Goal: Find specific page/section: Find specific page/section

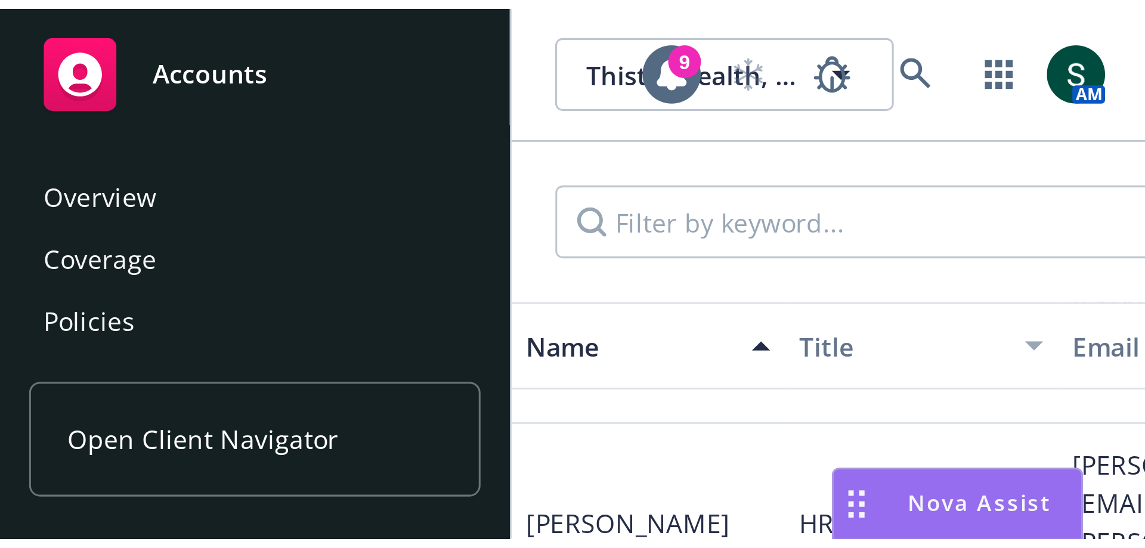
scroll to position [340, 0]
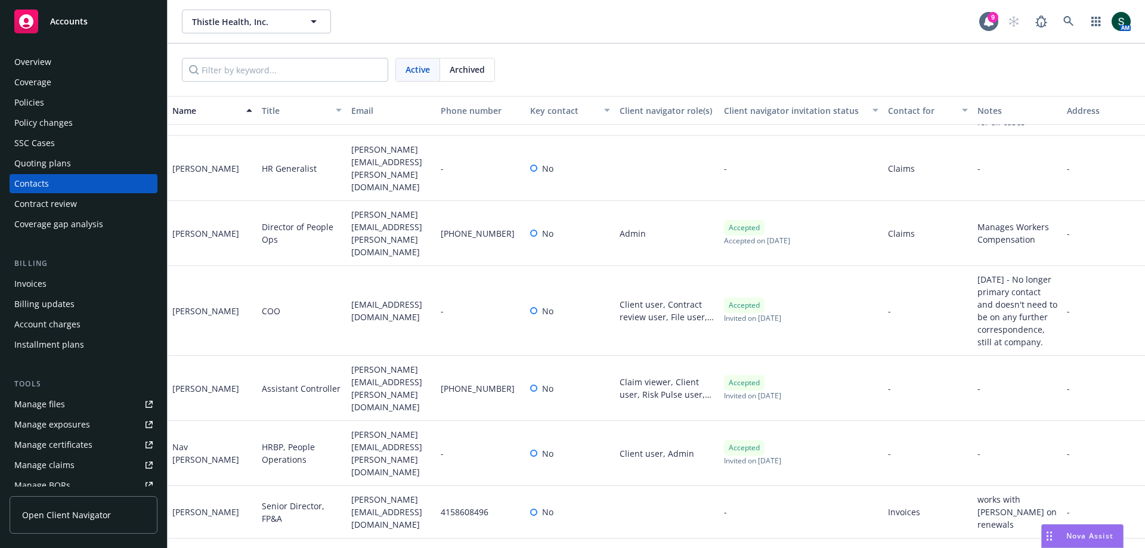
click at [94, 18] on div "Accounts" at bounding box center [83, 22] width 138 height 24
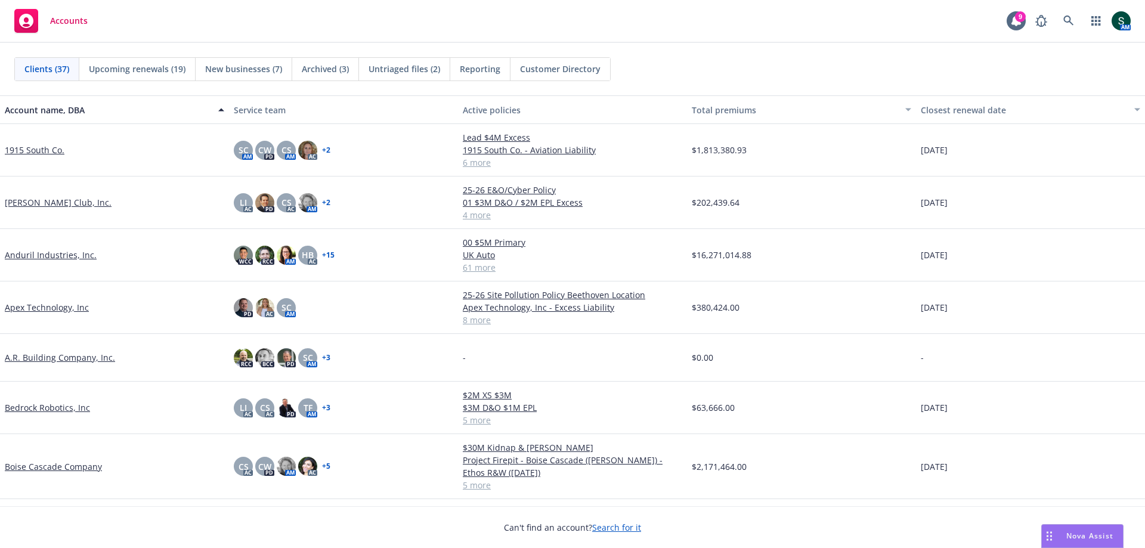
click at [480, 71] on span "Reporting" at bounding box center [480, 69] width 41 height 13
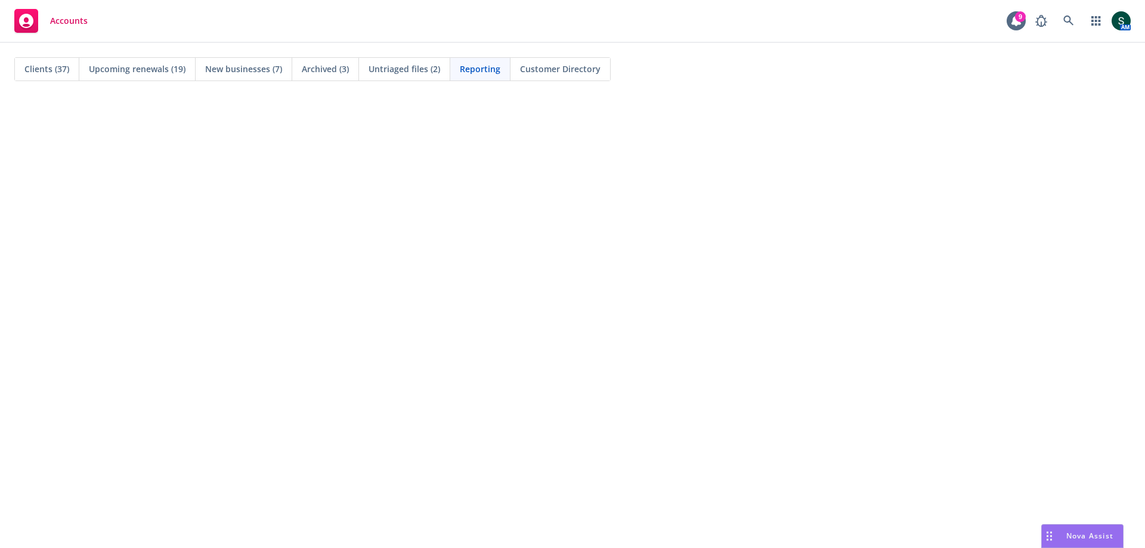
click at [65, 20] on span "Accounts" at bounding box center [69, 21] width 38 height 10
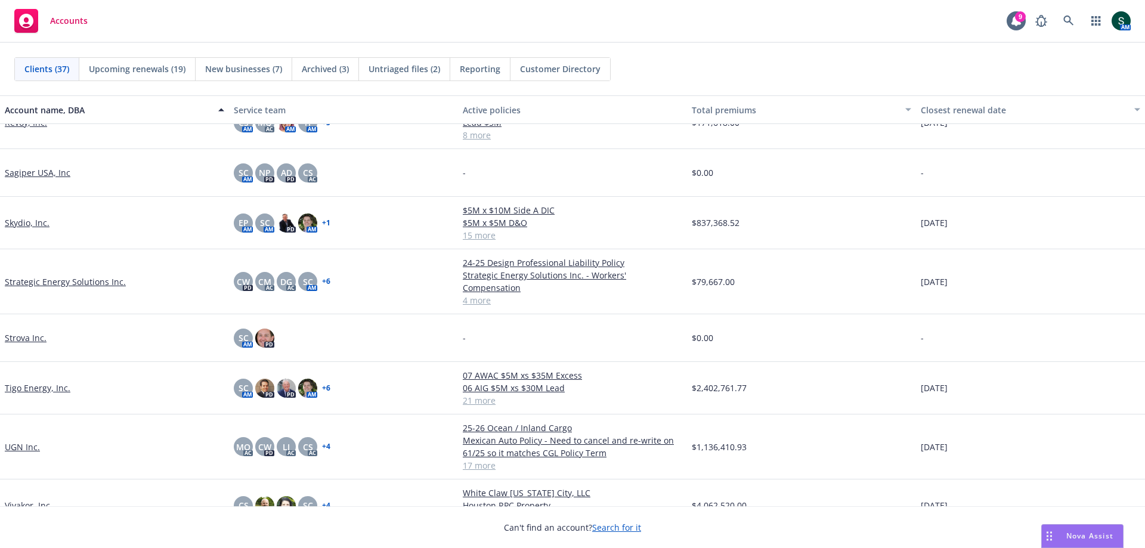
scroll to position [1429, 0]
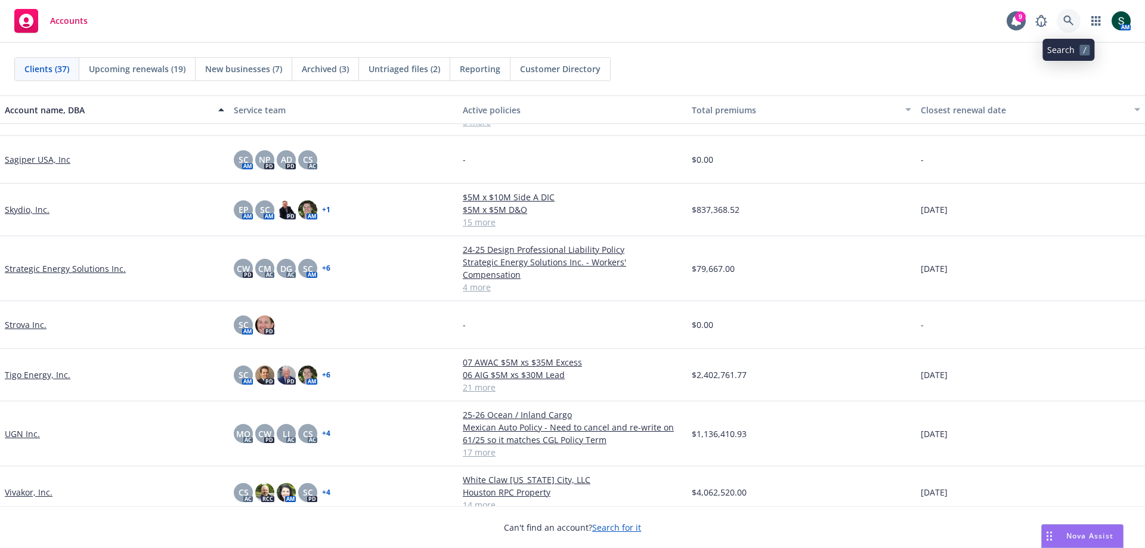
click at [1073, 13] on link at bounding box center [1069, 21] width 24 height 24
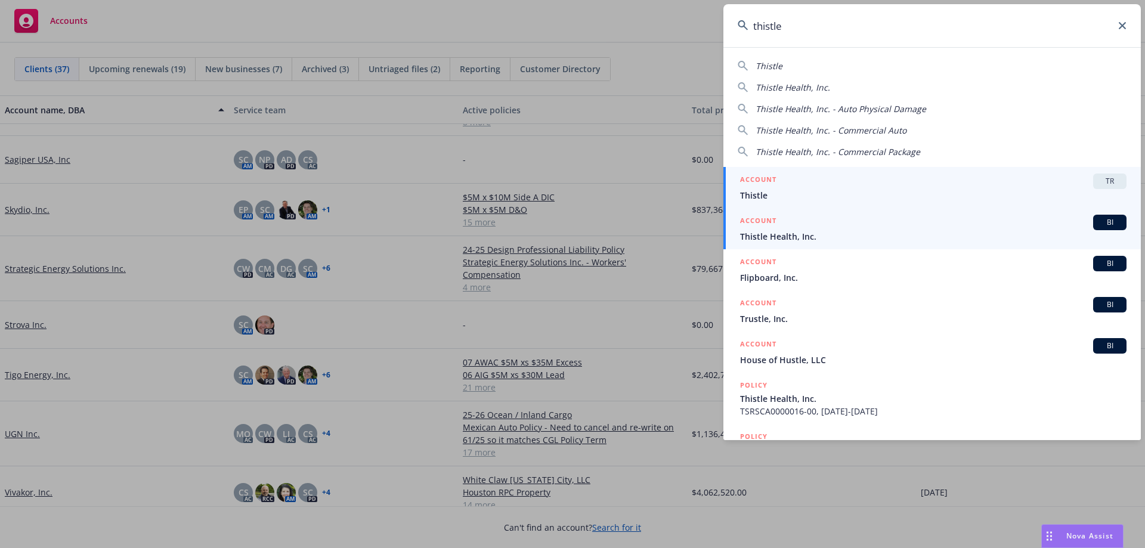
type input "thistle"
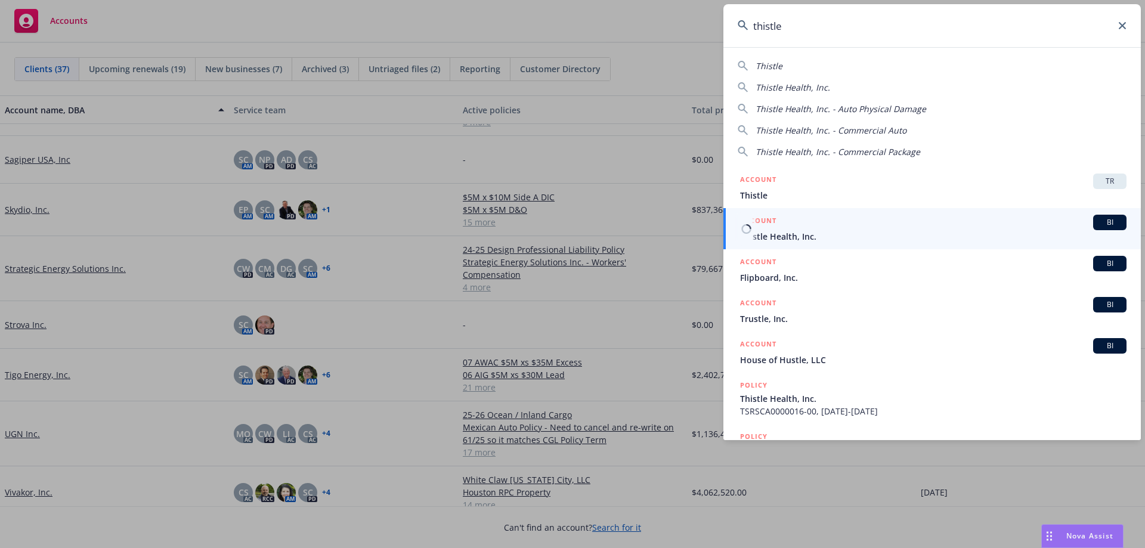
click at [859, 230] on span "Thistle Health, Inc." at bounding box center [933, 236] width 386 height 13
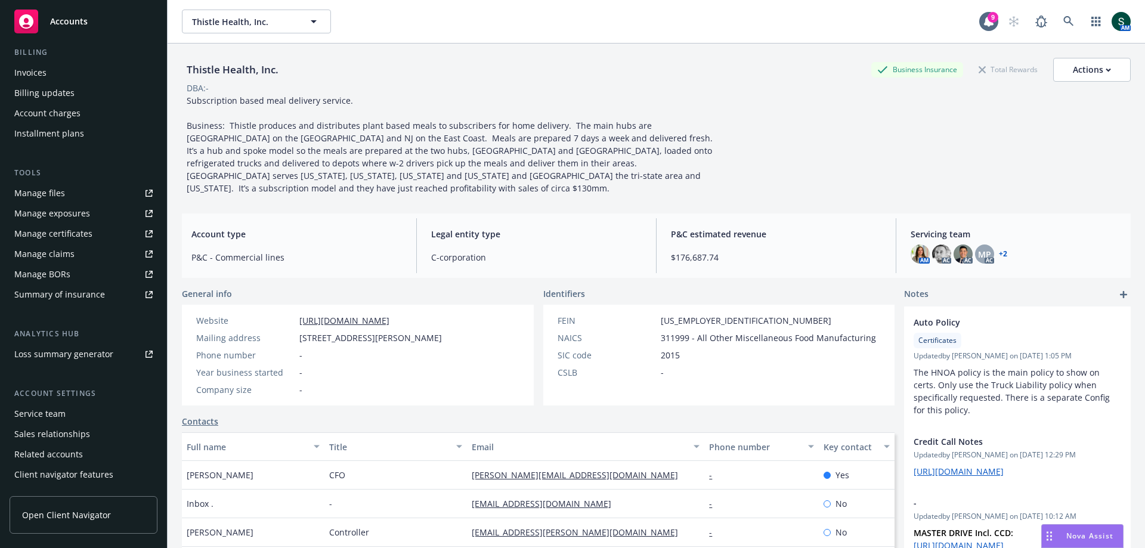
scroll to position [229, 0]
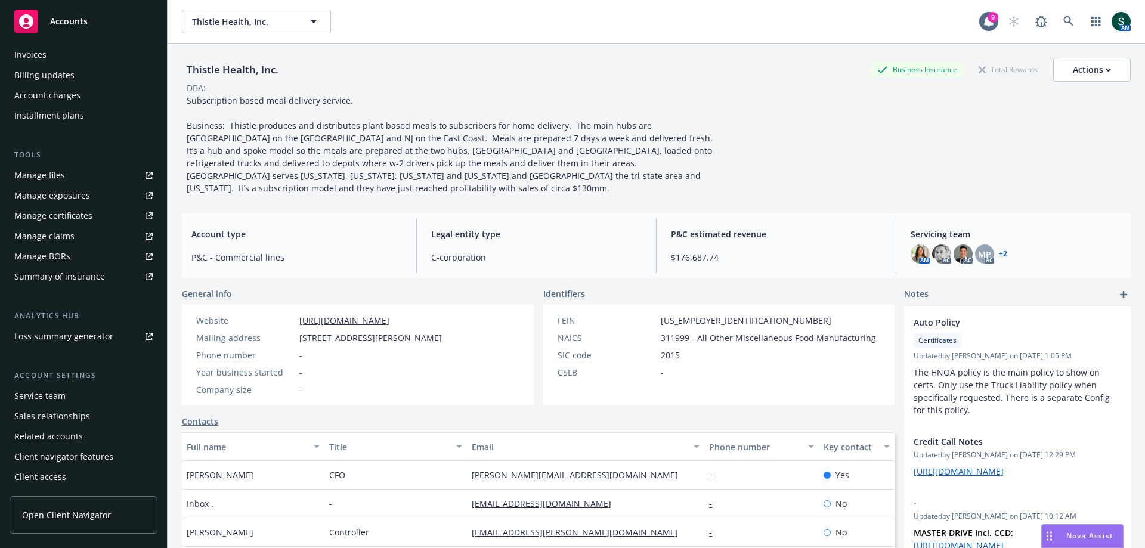
click at [49, 400] on div "Service team" at bounding box center [39, 395] width 51 height 19
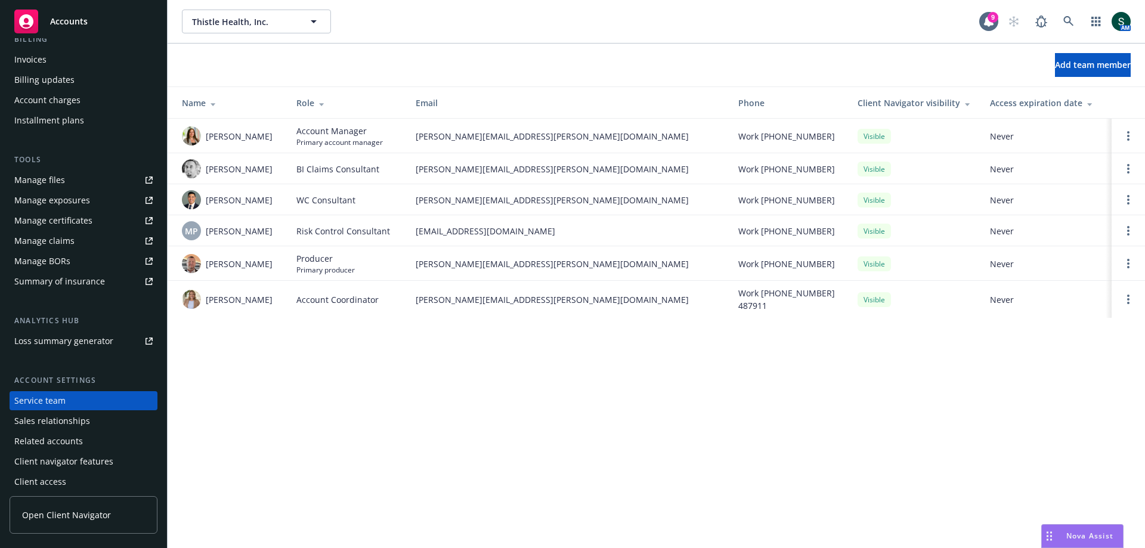
scroll to position [229, 0]
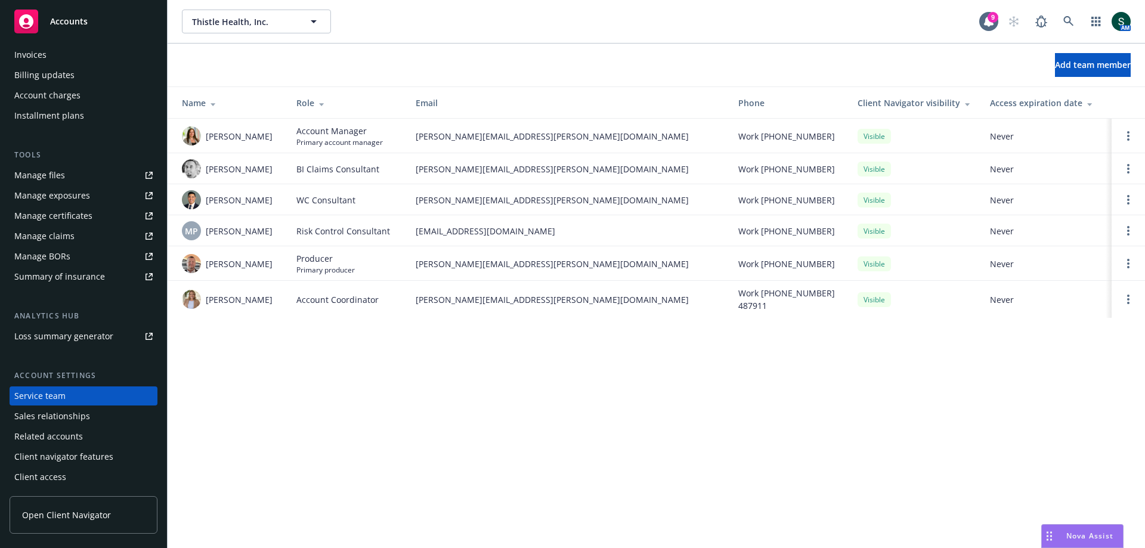
click at [26, 473] on div "Client access" at bounding box center [40, 477] width 52 height 19
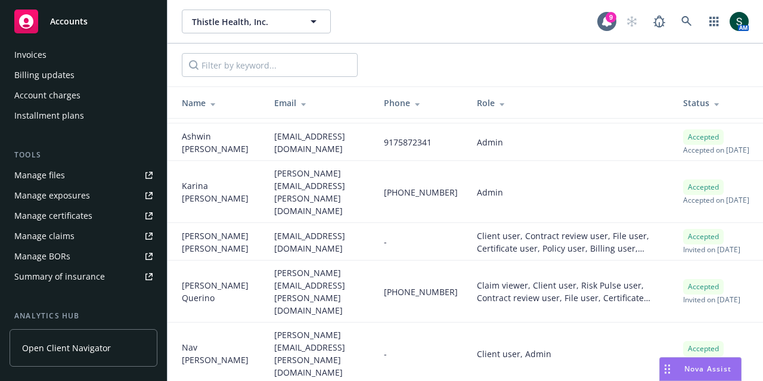
scroll to position [168, 0]
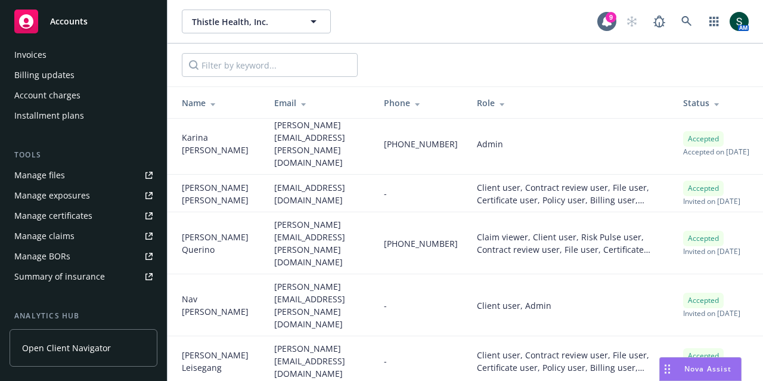
click at [363, 274] on td "[PERSON_NAME][EMAIL_ADDRESS][PERSON_NAME][DOMAIN_NAME]" at bounding box center [319, 305] width 109 height 62
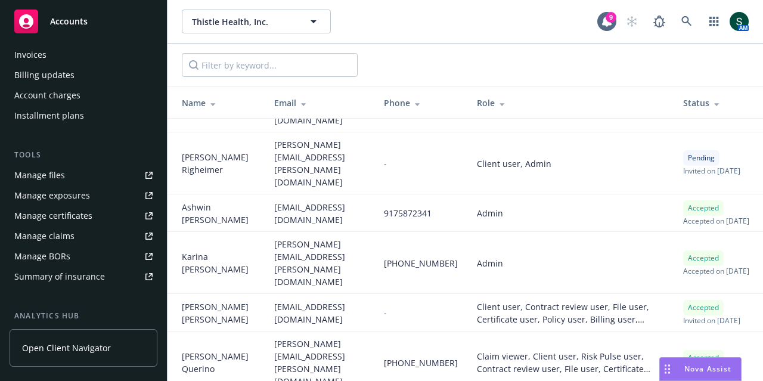
scroll to position [0, 0]
